Goal: Information Seeking & Learning: Learn about a topic

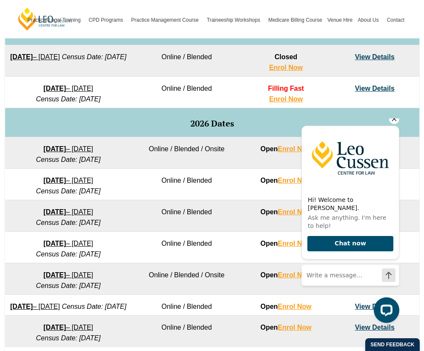
click at [393, 121] on icon "Hide greeting" at bounding box center [394, 119] width 5 height 5
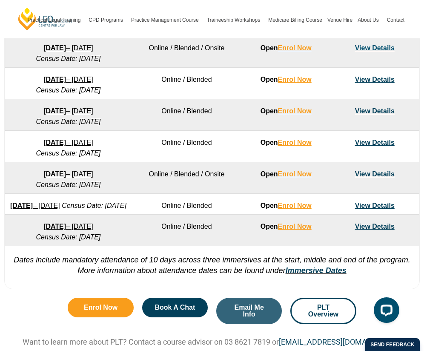
scroll to position [568, 0]
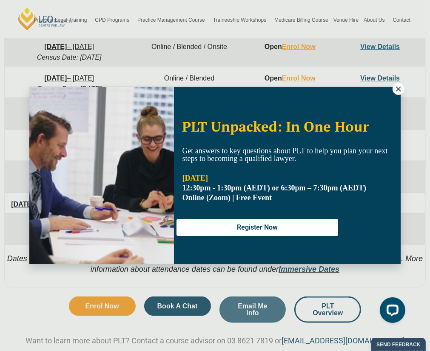
click at [398, 86] on icon at bounding box center [399, 89] width 8 height 8
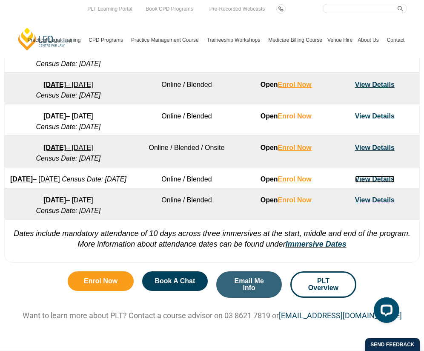
scroll to position [595, 0]
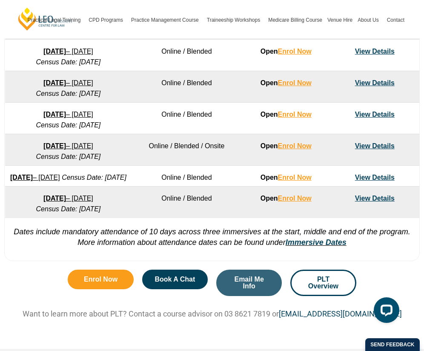
click at [89, 144] on link "3 August 2026 – 18 December 2026" at bounding box center [68, 145] width 50 height 7
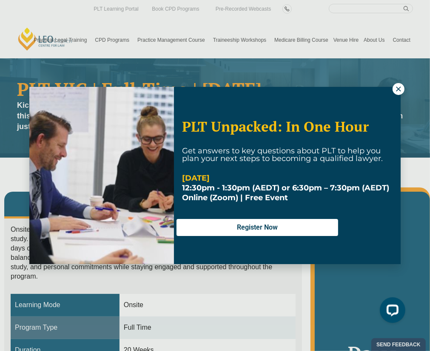
click at [393, 88] on button at bounding box center [399, 89] width 12 height 12
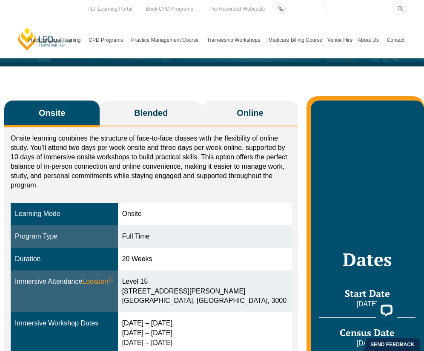
scroll to position [92, 0]
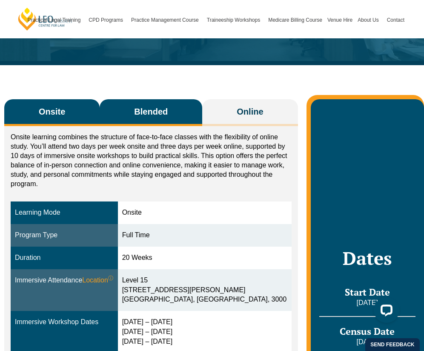
click at [158, 109] on span "Blended" at bounding box center [151, 111] width 34 height 12
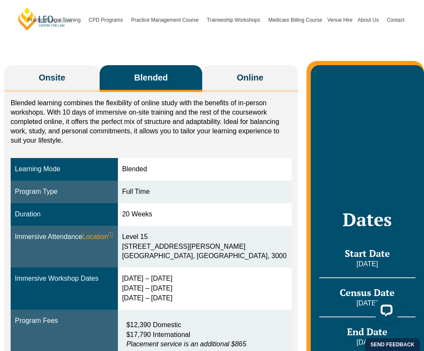
scroll to position [126, 0]
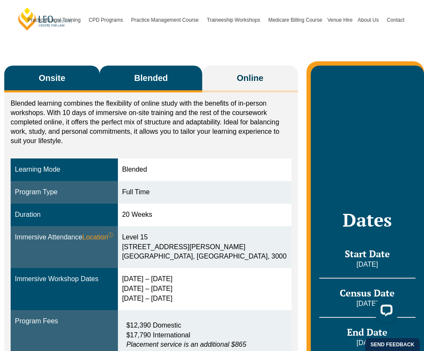
click at [56, 71] on button "Onsite" at bounding box center [51, 79] width 95 height 27
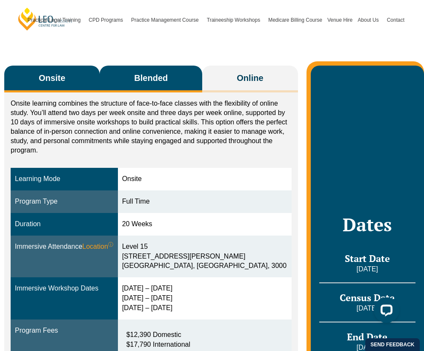
click at [159, 86] on button "Blended" at bounding box center [151, 79] width 103 height 27
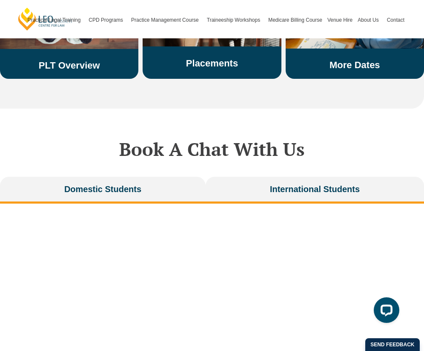
scroll to position [1783, 0]
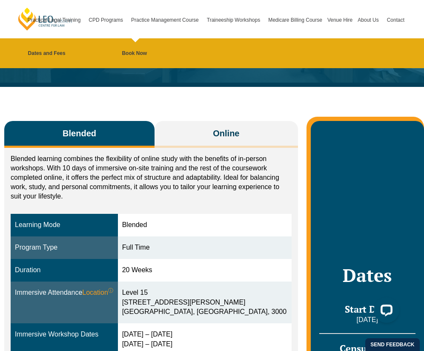
scroll to position [78, 0]
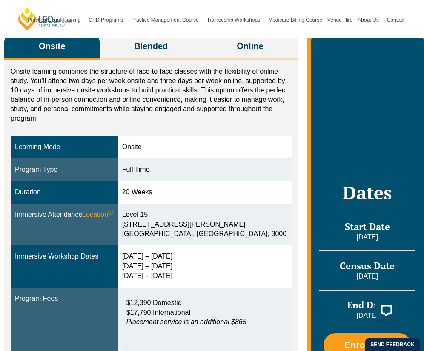
scroll to position [159, 0]
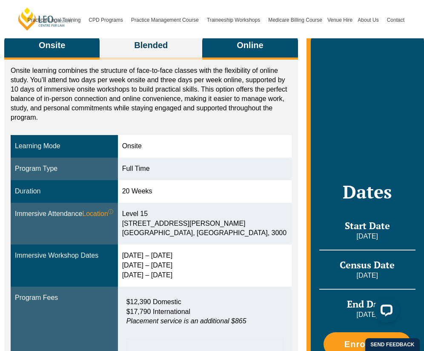
click at [243, 47] on span "Online" at bounding box center [250, 45] width 26 height 12
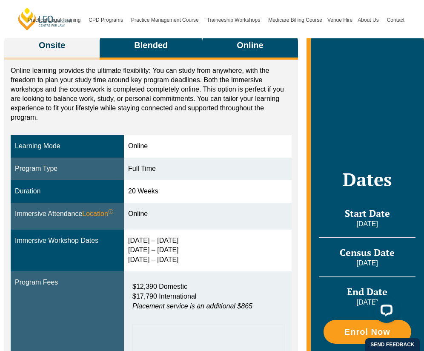
click at [171, 49] on button "Blended" at bounding box center [151, 46] width 103 height 27
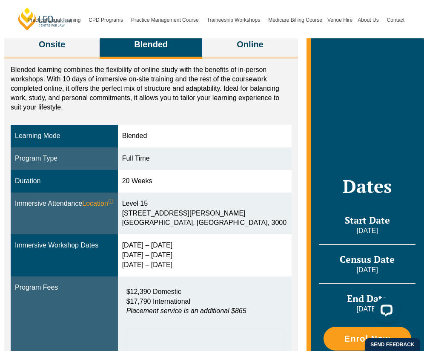
scroll to position [161, 0]
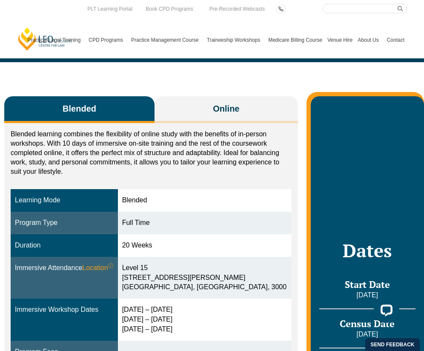
scroll to position [101, 0]
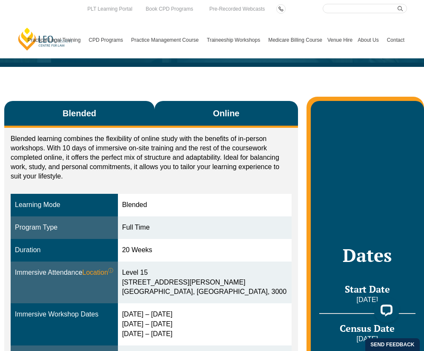
drag, startPoint x: 194, startPoint y: 108, endPoint x: 173, endPoint y: 103, distance: 21.3
click at [173, 103] on button "Online" at bounding box center [225, 114] width 143 height 27
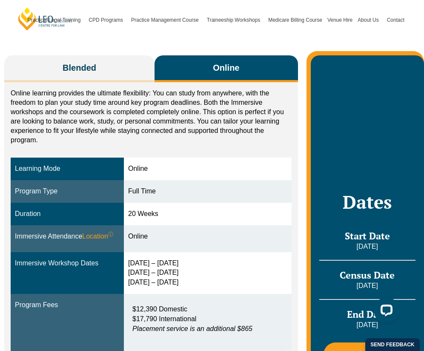
scroll to position [146, 0]
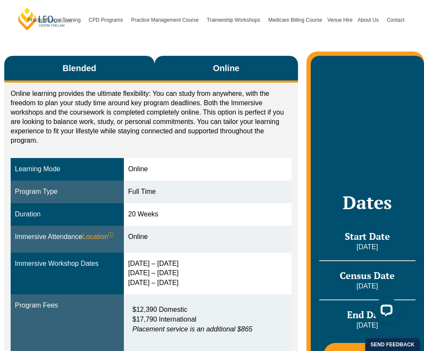
click at [93, 62] on span "Blended" at bounding box center [80, 68] width 34 height 12
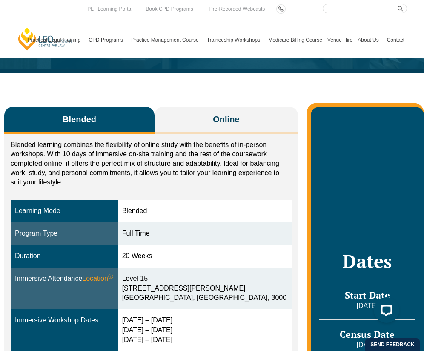
scroll to position [94, 0]
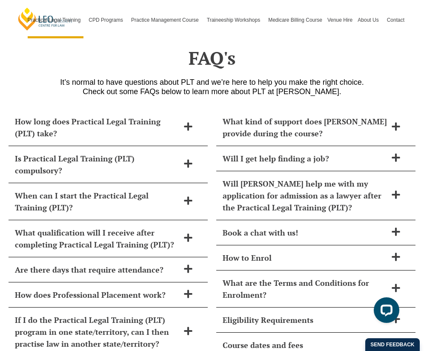
scroll to position [3521, 0]
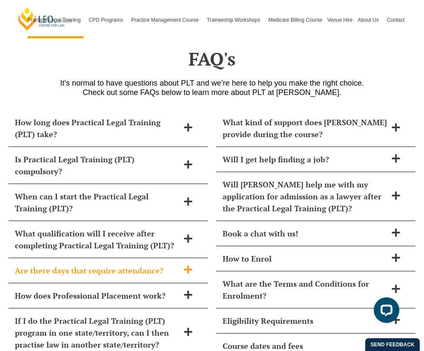
click at [168, 264] on h2 "Are there days that require attendance?" at bounding box center [97, 270] width 164 height 12
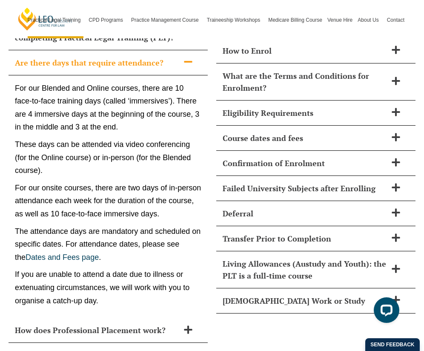
scroll to position [3730, 0]
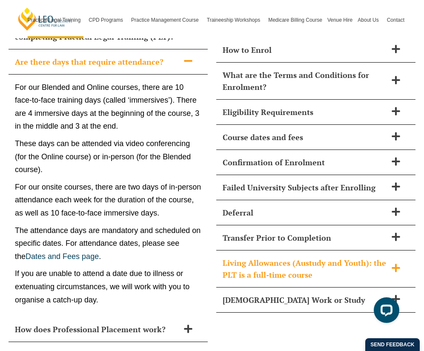
click at [372, 257] on h2 "Living Allowances (Austudy and Youth): the PLT is a full-time course" at bounding box center [304, 269] width 164 height 24
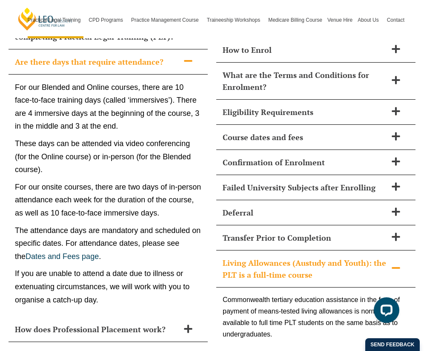
click at [372, 257] on h2 "Living Allowances (Austudy and Youth): the PLT is a full-time course" at bounding box center [304, 269] width 164 height 24
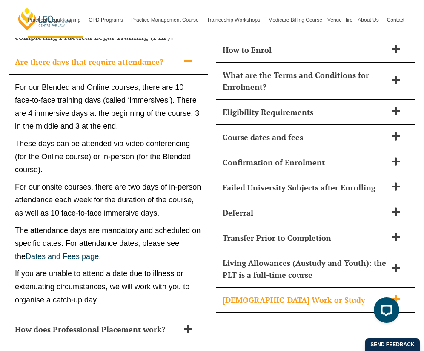
click at [333, 294] on h2 "[DEMOGRAPHIC_DATA] Work or Study" at bounding box center [304, 300] width 164 height 12
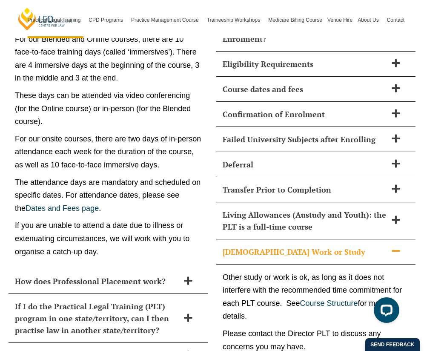
scroll to position [3783, 0]
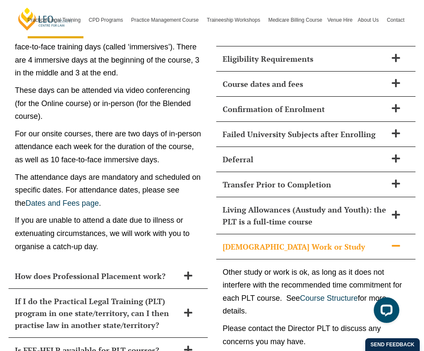
click at [323, 238] on div "[DEMOGRAPHIC_DATA] Work or Study" at bounding box center [315, 246] width 199 height 25
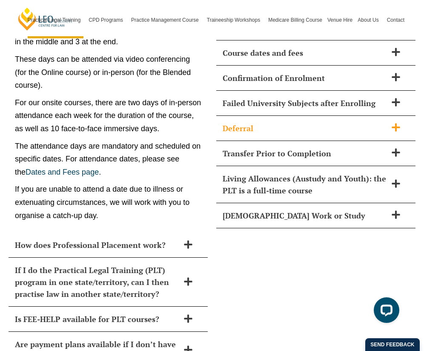
scroll to position [3825, 0]
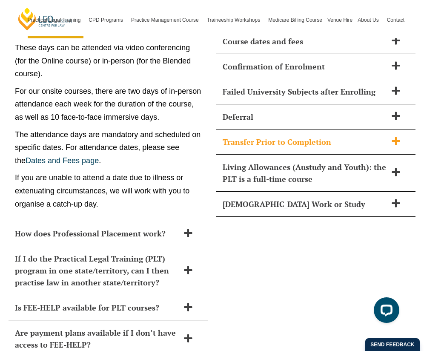
click at [296, 129] on div "Transfer Prior to Completion" at bounding box center [315, 141] width 199 height 25
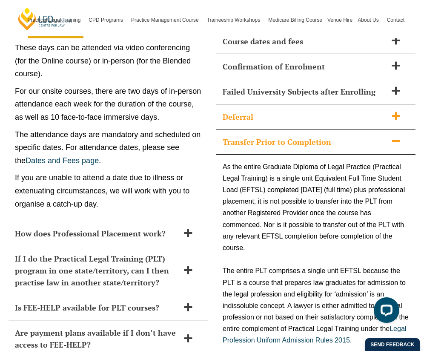
click at [296, 108] on div "Deferral" at bounding box center [315, 116] width 199 height 25
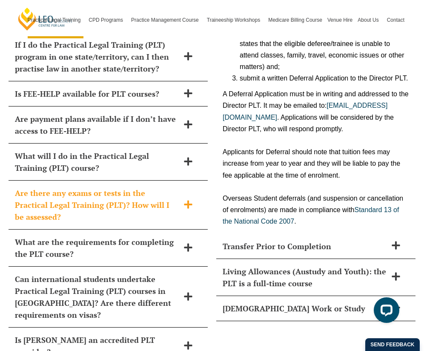
click at [123, 187] on h2 "Are there any exams or tests in the Practical Legal Training (PLT)? How will I …" at bounding box center [97, 205] width 164 height 36
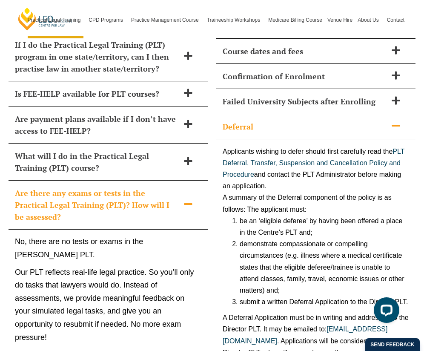
scroll to position [3797, 0]
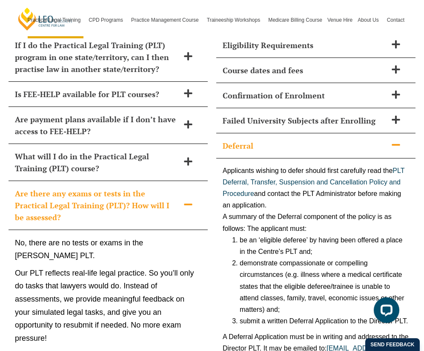
click at [156, 189] on h2 "Are there any exams or tests in the Practical Legal Training (PLT)? How will I …" at bounding box center [97, 205] width 164 height 36
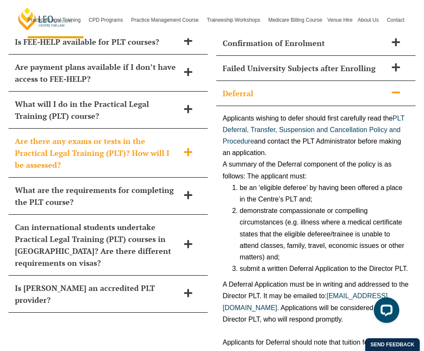
scroll to position [3858, 0]
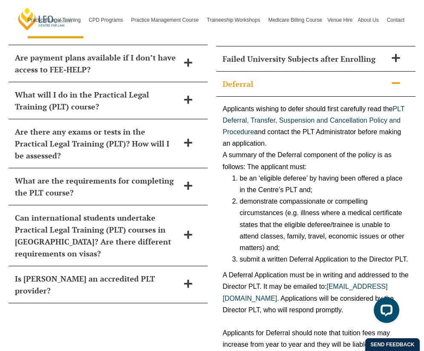
click at [331, 78] on h2 "Deferral" at bounding box center [304, 84] width 164 height 12
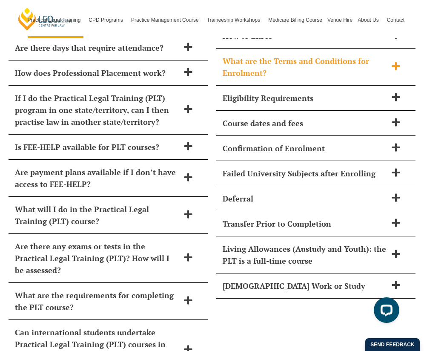
scroll to position [3741, 0]
